Goal: Task Accomplishment & Management: Manage account settings

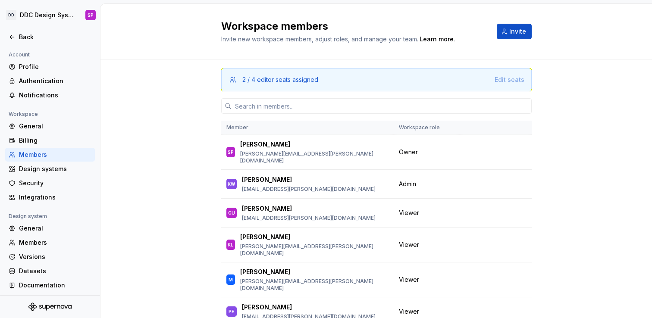
scroll to position [133, 0]
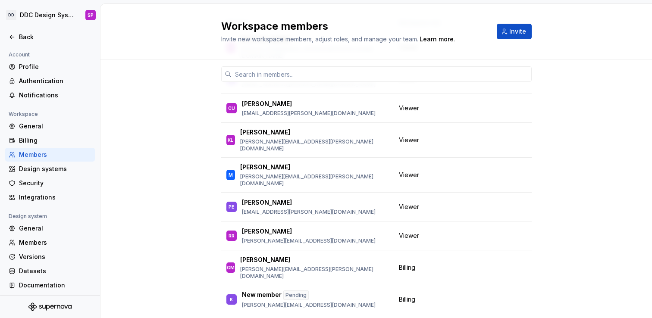
scroll to position [109, 0]
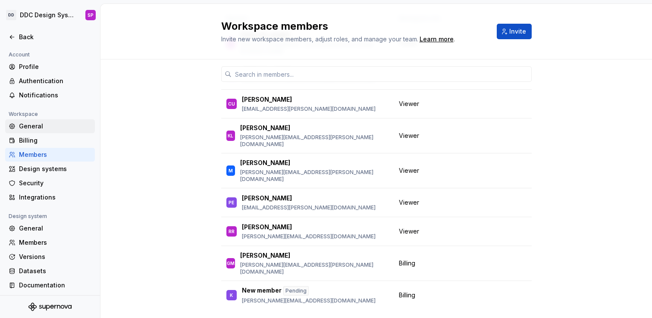
click at [36, 126] on div "General" at bounding box center [55, 126] width 72 height 9
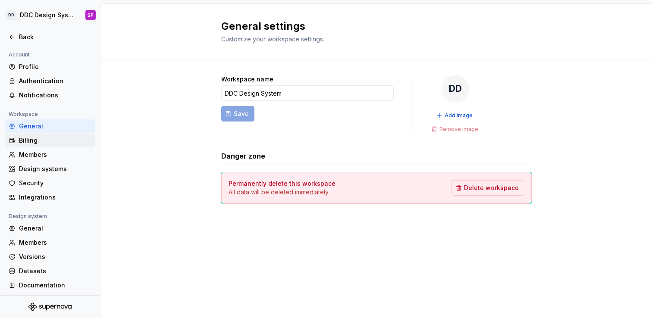
click at [38, 140] on div "Billing" at bounding box center [55, 140] width 72 height 9
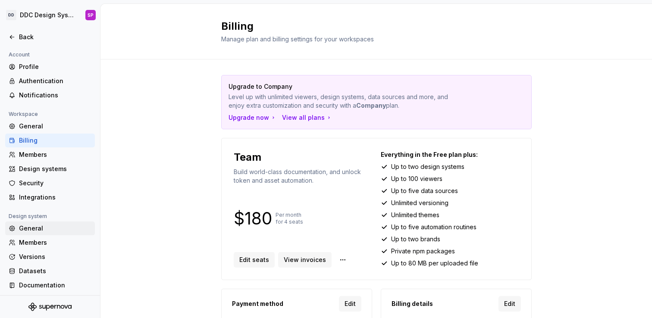
scroll to position [2, 0]
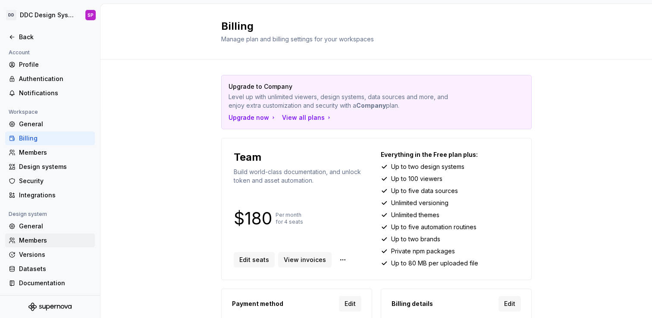
click at [31, 240] on div "Members" at bounding box center [55, 240] width 72 height 9
